Goal: Share content: Share content

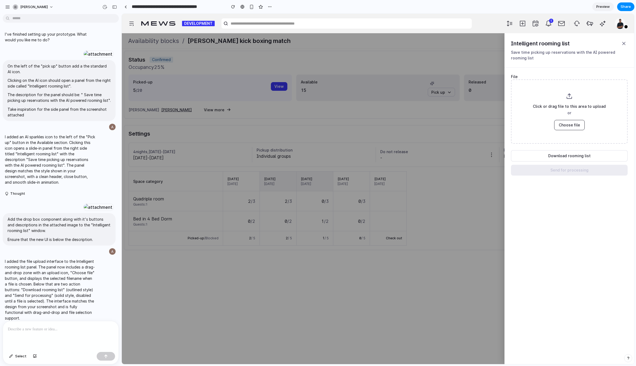
scroll to position [304, 0]
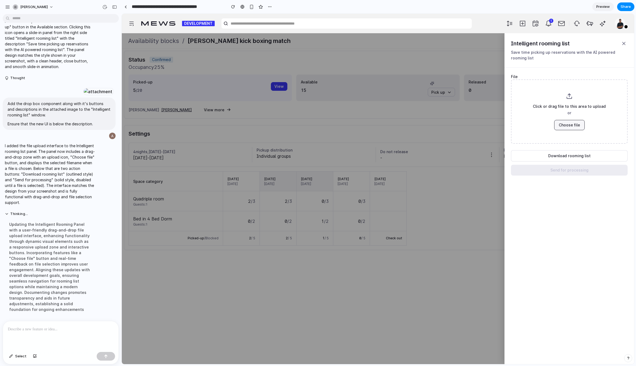
click at [569, 125] on button "Choose file" at bounding box center [569, 125] width 31 height 10
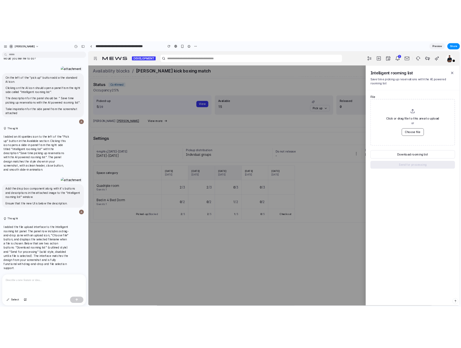
scroll to position [210, 0]
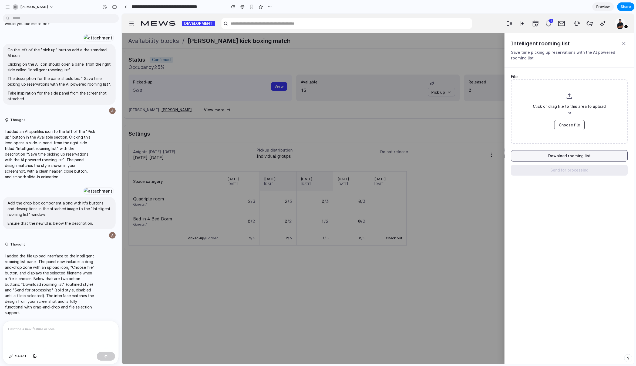
click at [587, 156] on button "Download rooming list" at bounding box center [569, 155] width 117 height 11
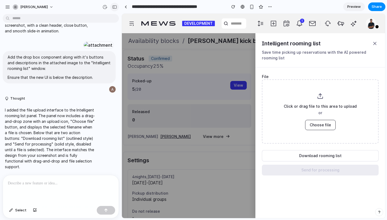
click at [115, 6] on div "button" at bounding box center [114, 7] width 5 height 4
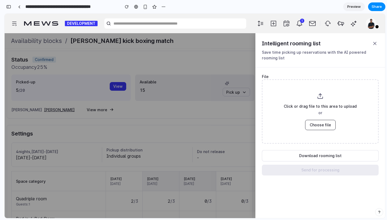
scroll to position [128, 0]
click at [375, 42] on icon at bounding box center [374, 43] width 5 height 5
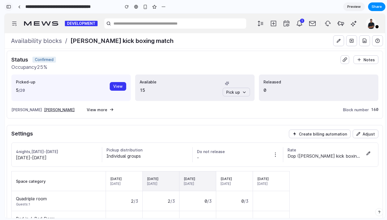
click at [8, 8] on div "button" at bounding box center [8, 7] width 5 height 4
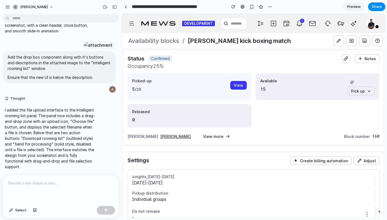
scroll to position [356, 0]
click at [75, 187] on div at bounding box center [61, 189] width 116 height 29
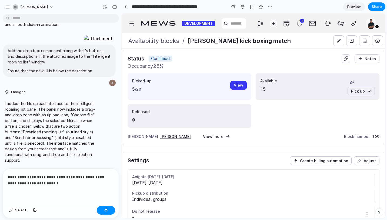
click at [52, 184] on p "**********" at bounding box center [61, 180] width 106 height 13
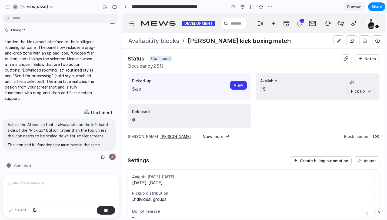
scroll to position [449, 0]
click at [114, 6] on div "button" at bounding box center [114, 7] width 5 height 4
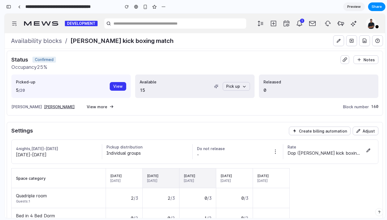
scroll to position [913, 0]
click at [7, 8] on div "button" at bounding box center [8, 7] width 5 height 4
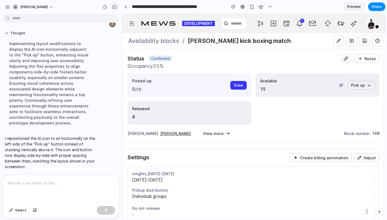
click at [114, 4] on button "button" at bounding box center [114, 7] width 9 height 9
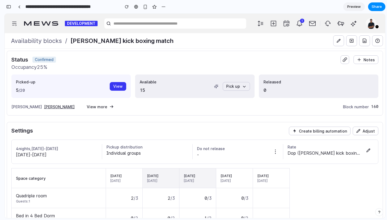
scroll to position [913, 0]
click at [217, 86] on icon "Open intelligent rooming list" at bounding box center [216, 87] width 4 height 4
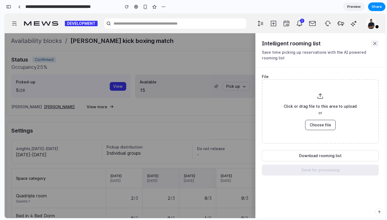
click at [376, 43] on icon at bounding box center [374, 43] width 5 height 5
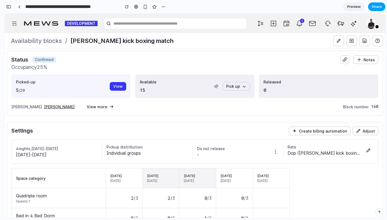
click at [373, 6] on span "Share" at bounding box center [376, 6] width 10 height 5
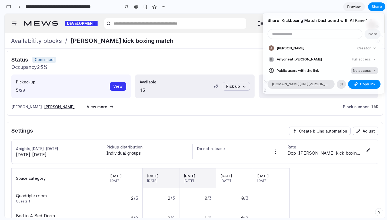
click at [367, 73] on button "No access" at bounding box center [364, 71] width 28 height 8
click at [363, 90] on span "Full access" at bounding box center [356, 90] width 19 height 5
click at [364, 85] on span "Copy link" at bounding box center [367, 84] width 15 height 5
click at [295, 8] on div "Share ' Kickboxing Match Dashboard with AI Panel ' Invite [PERSON_NAME] Creator…" at bounding box center [193, 110] width 387 height 220
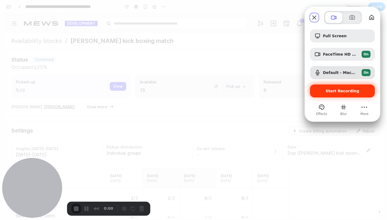
click at [336, 90] on span "Start Recording" at bounding box center [342, 91] width 34 height 4
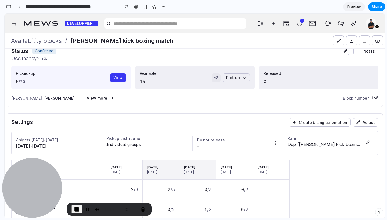
scroll to position [0, 0]
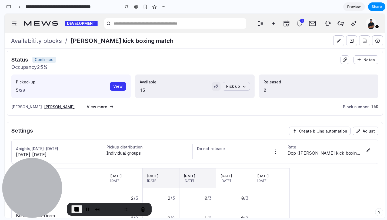
click at [215, 87] on icon "Open intelligent rooming list" at bounding box center [215, 87] width 0 height 0
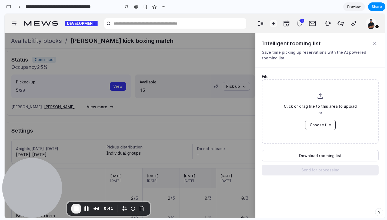
click at [213, 62] on div at bounding box center [195, 125] width 380 height 185
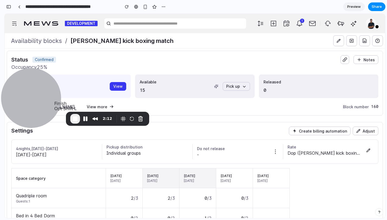
click at [77, 118] on span "End Recording" at bounding box center [75, 119] width 6 height 6
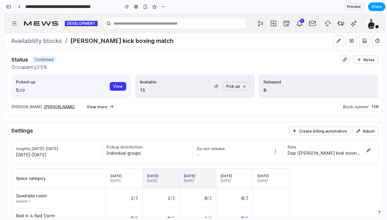
click at [375, 7] on span "Share" at bounding box center [376, 6] width 10 height 5
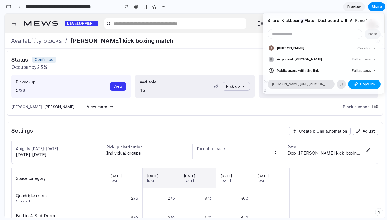
click at [365, 82] on span "Copy link" at bounding box center [367, 84] width 15 height 5
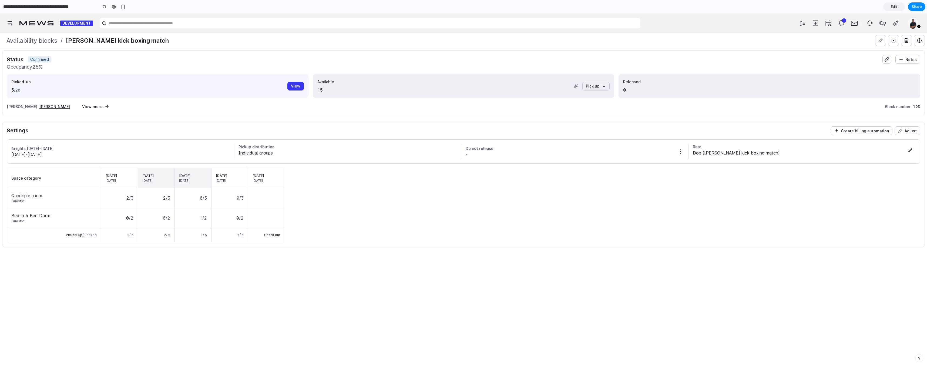
click at [350, 120] on div "Status Confirmed Notes Occupancy 25% Picked-up 5 / 20 View Available 15 Pick up…" at bounding box center [463, 148] width 922 height 196
click at [150, 22] on input "text" at bounding box center [371, 23] width 527 height 10
